Goal: Complete application form

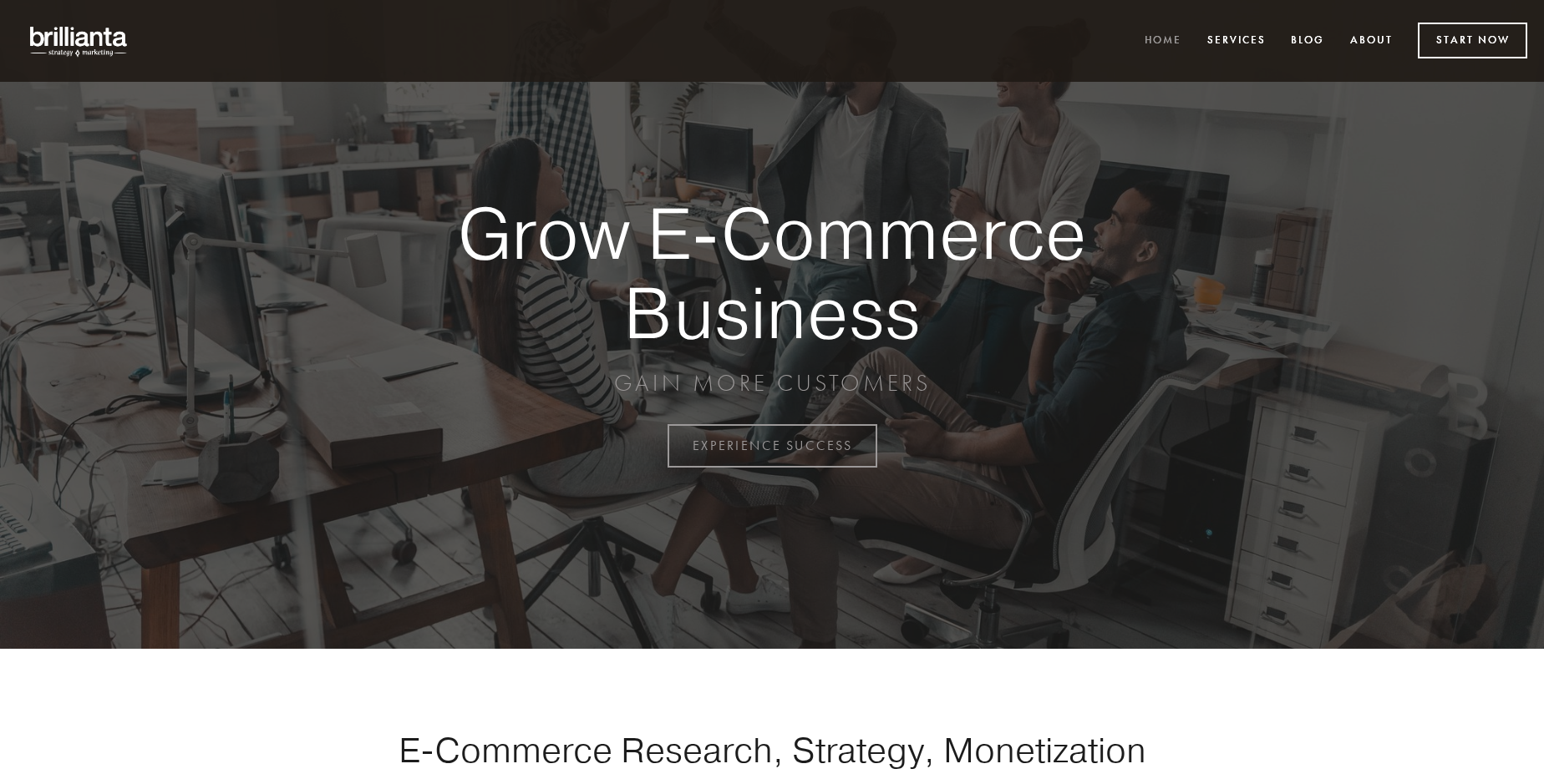
scroll to position [4378, 0]
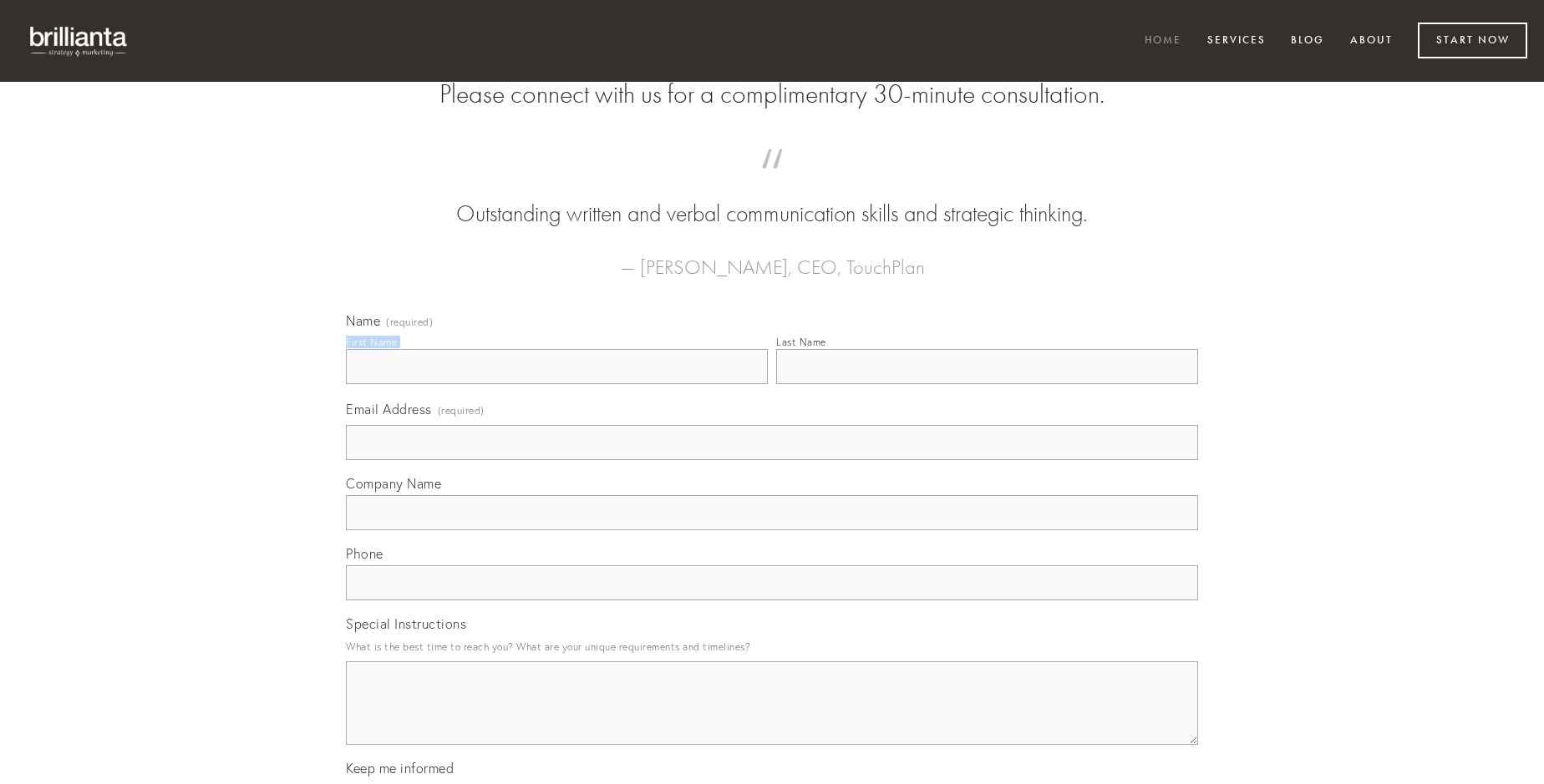
type input "[PERSON_NAME]"
click at [987, 384] on input "Last Name" at bounding box center [987, 366] width 422 height 35
type input "[PERSON_NAME]"
click at [772, 460] on input "Email Address (required)" at bounding box center [772, 442] width 852 height 35
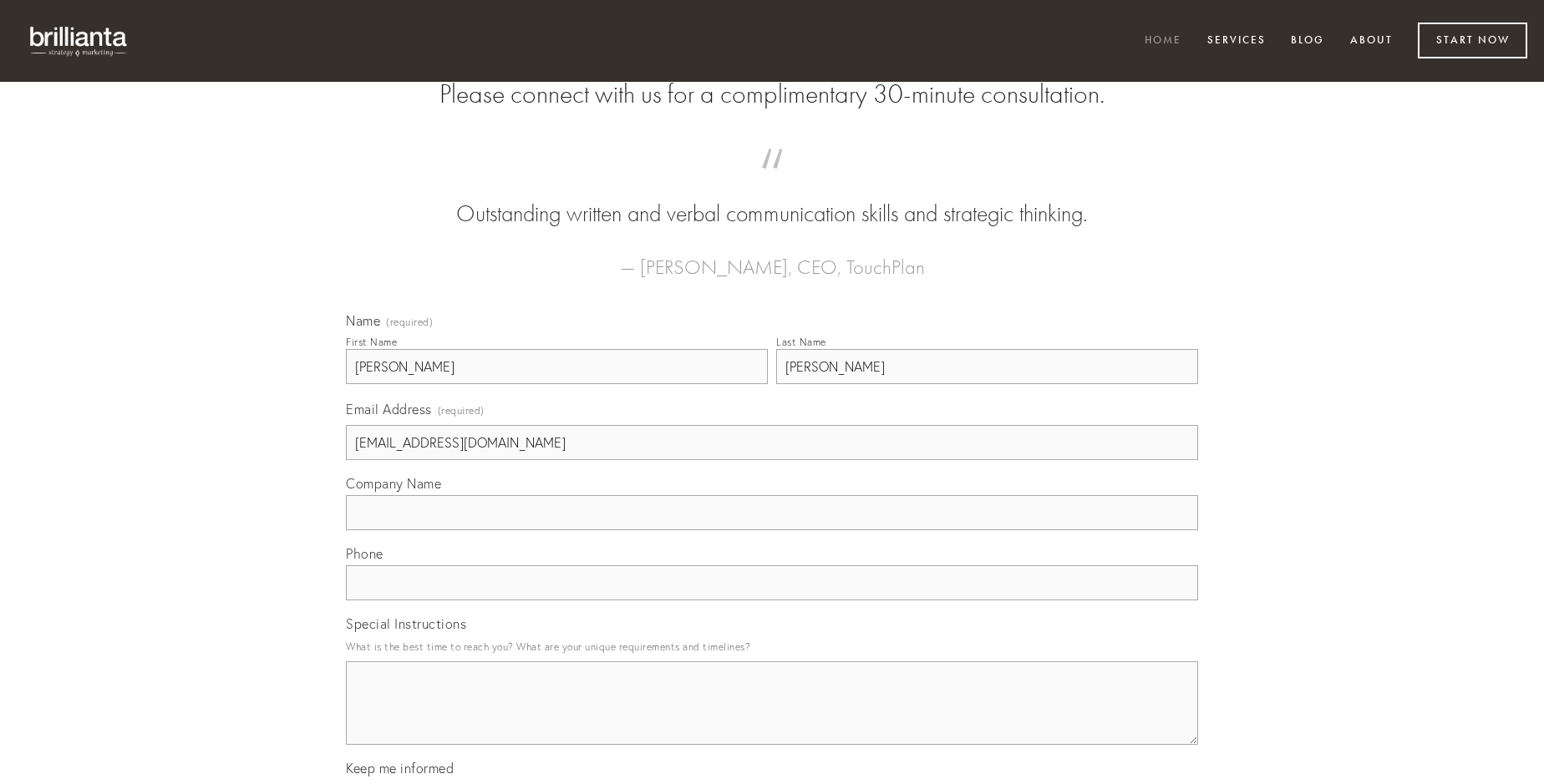
type input "[EMAIL_ADDRESS][DOMAIN_NAME]"
click at [772, 530] on input "Company Name" at bounding box center [772, 512] width 852 height 35
type input "creator"
click at [772, 601] on input "text" at bounding box center [772, 583] width 852 height 35
click at [772, 719] on textarea "Special Instructions" at bounding box center [772, 703] width 852 height 83
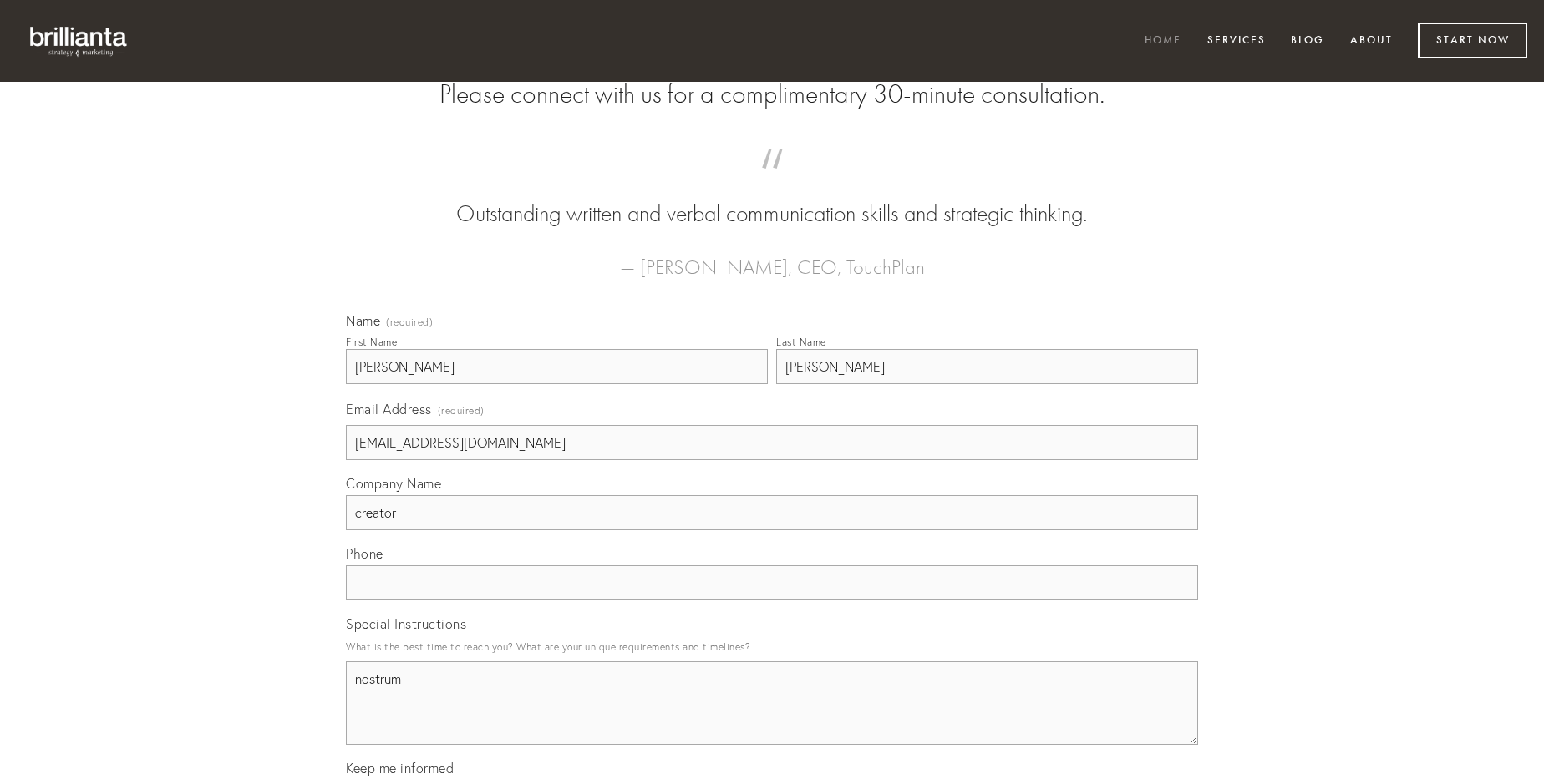
type textarea "nostrum"
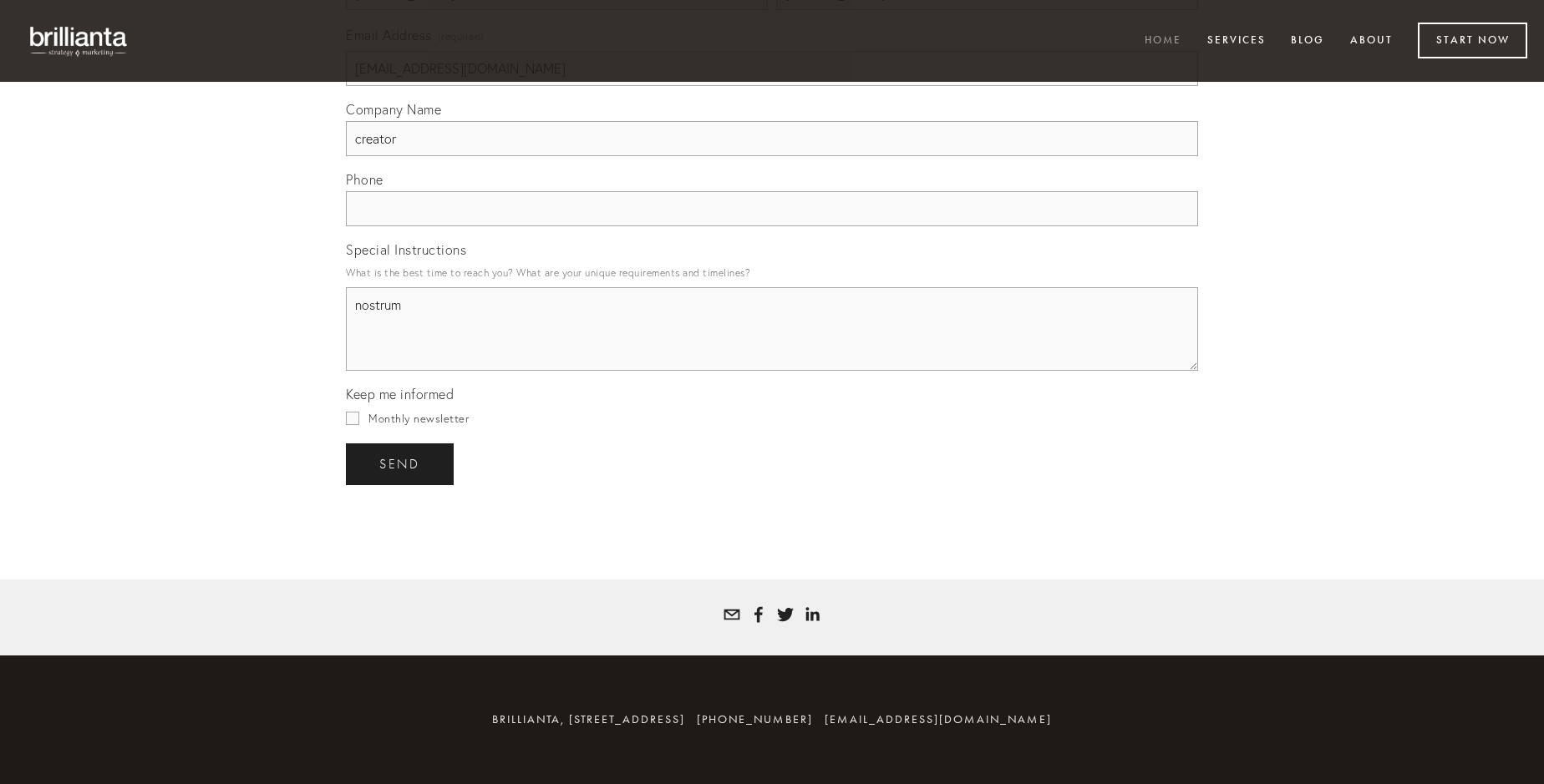
click at [401, 464] on span "send" at bounding box center [399, 465] width 41 height 15
